Goal: Transaction & Acquisition: Purchase product/service

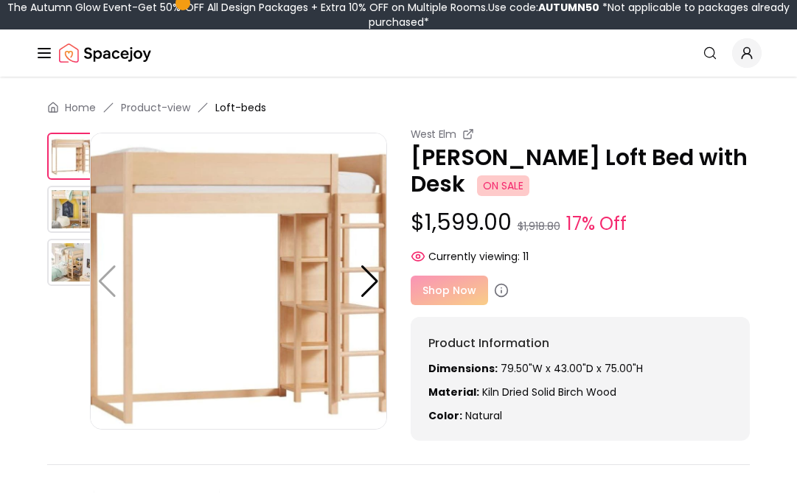
click at [475, 276] on div "Shop Now" at bounding box center [580, 290] width 340 height 29
click at [368, 283] on div at bounding box center [370, 281] width 20 height 32
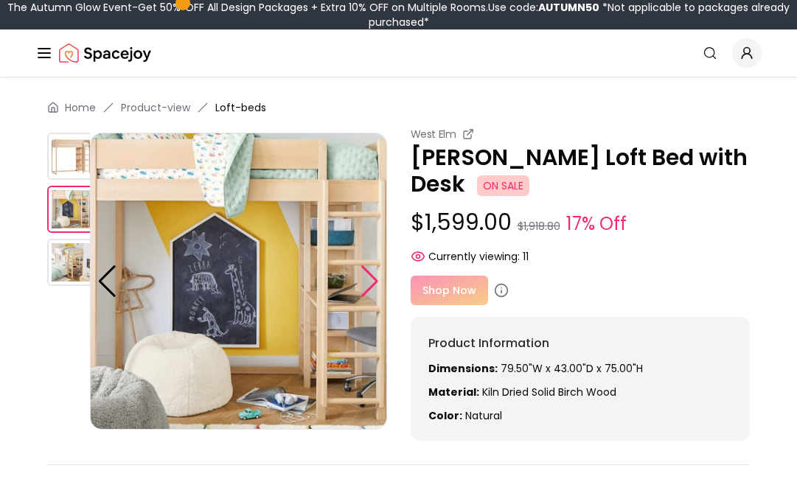
click at [368, 282] on div at bounding box center [370, 281] width 20 height 32
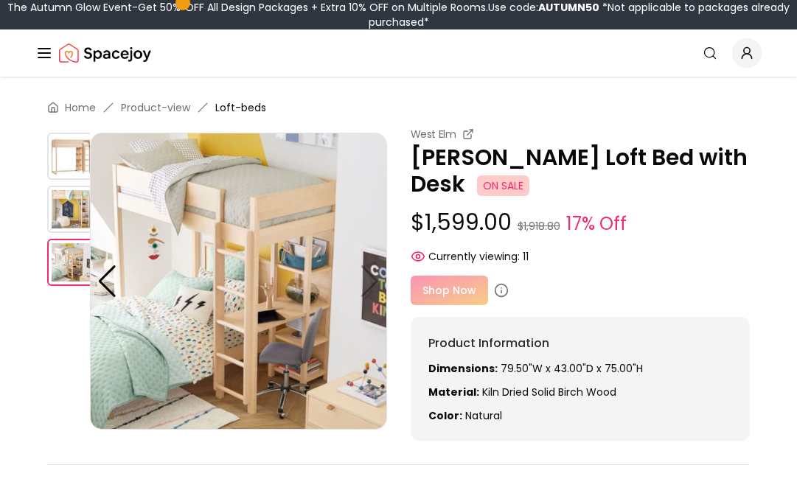
click at [454, 276] on div "Shop Now" at bounding box center [580, 290] width 340 height 29
click at [573, 209] on p "$1,599.00 $1,918.80 17% Off" at bounding box center [580, 223] width 340 height 28
click at [499, 283] on icon at bounding box center [501, 290] width 15 height 15
click at [459, 135] on div "West Elm" at bounding box center [580, 134] width 340 height 15
click at [460, 130] on div "West Elm" at bounding box center [580, 134] width 340 height 15
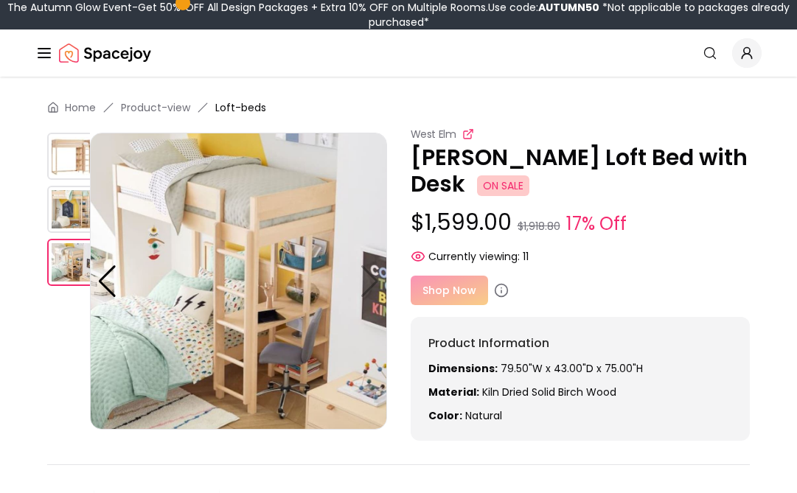
click at [465, 134] on icon at bounding box center [468, 134] width 12 height 12
